Goal: Navigation & Orientation: Understand site structure

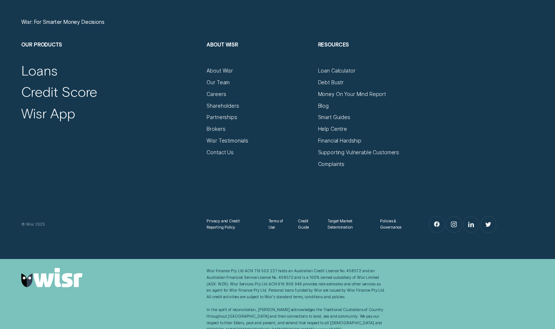
scroll to position [2559, 0]
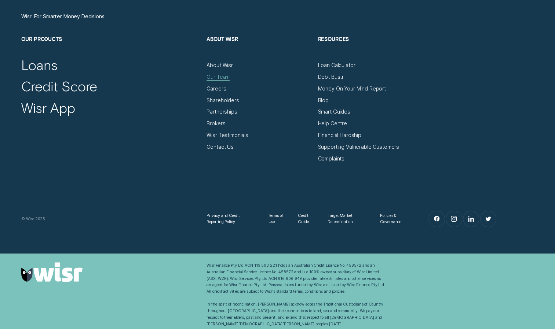
click at [221, 74] on div "Our Team" at bounding box center [217, 77] width 23 height 7
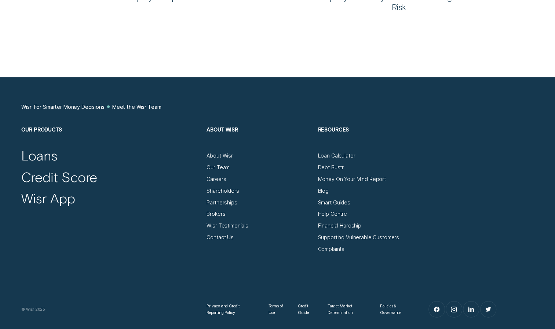
scroll to position [757, 0]
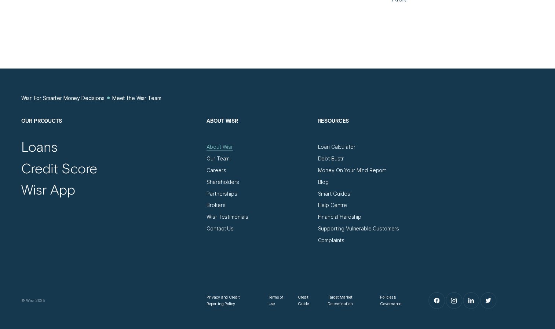
click at [219, 146] on div "About Wisr" at bounding box center [219, 146] width 26 height 7
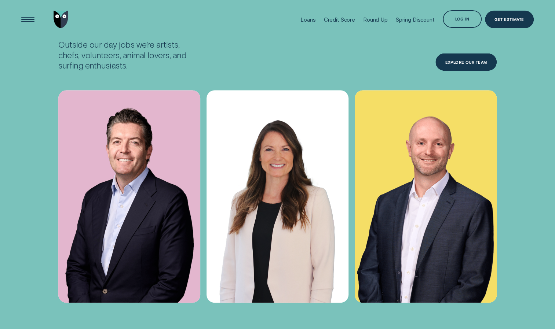
scroll to position [2264, 0]
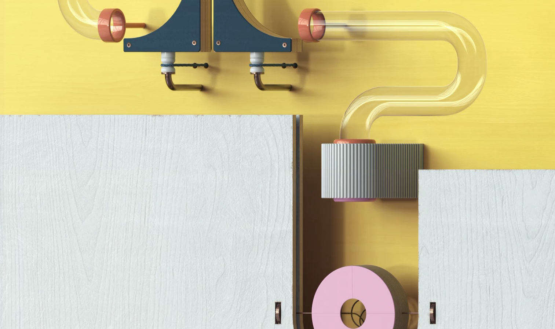
scroll to position [2559, 0]
